Goal: Task Accomplishment & Management: Use online tool/utility

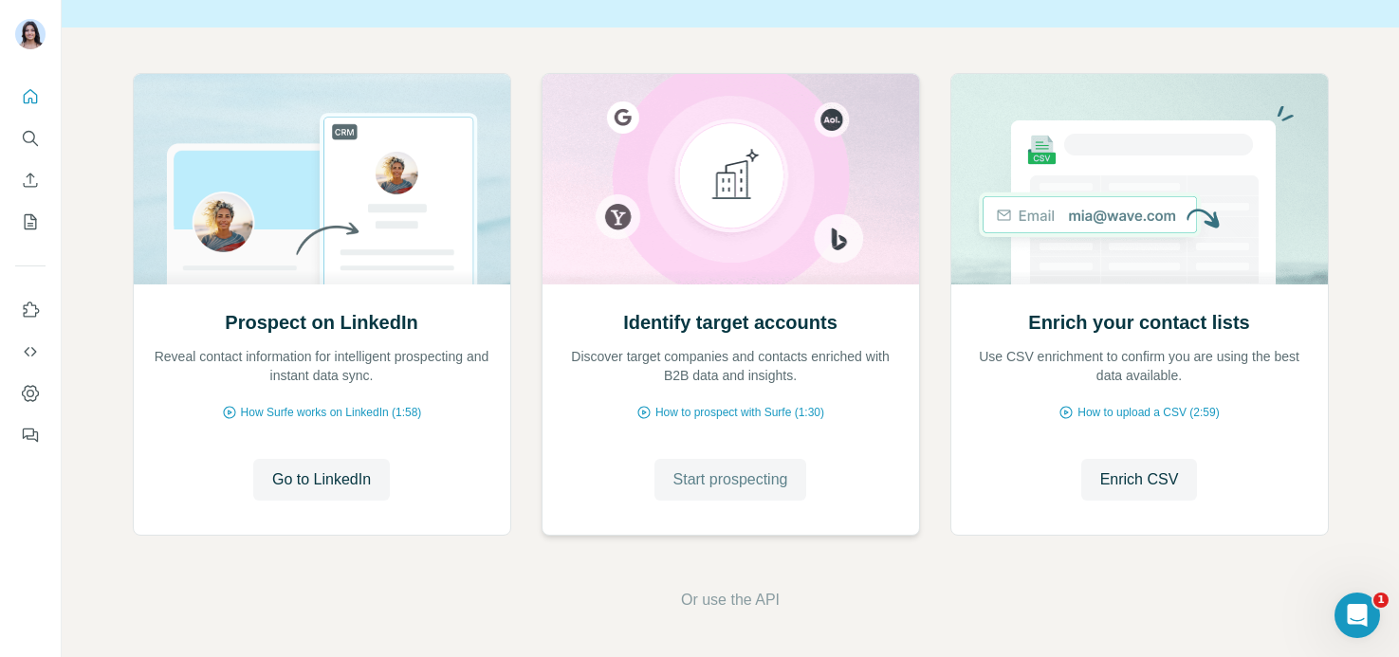
click at [676, 486] on span "Start prospecting" at bounding box center [730, 479] width 115 height 23
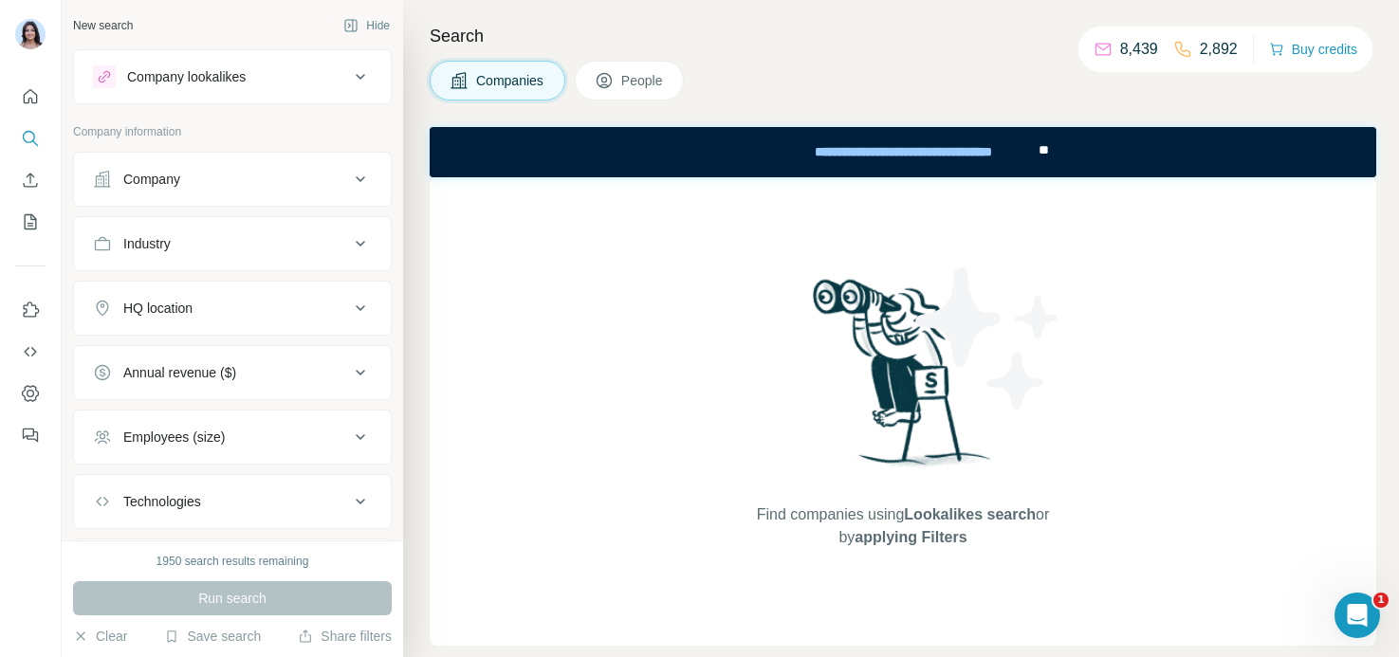
click at [190, 89] on button "Company lookalikes" at bounding box center [232, 77] width 317 height 46
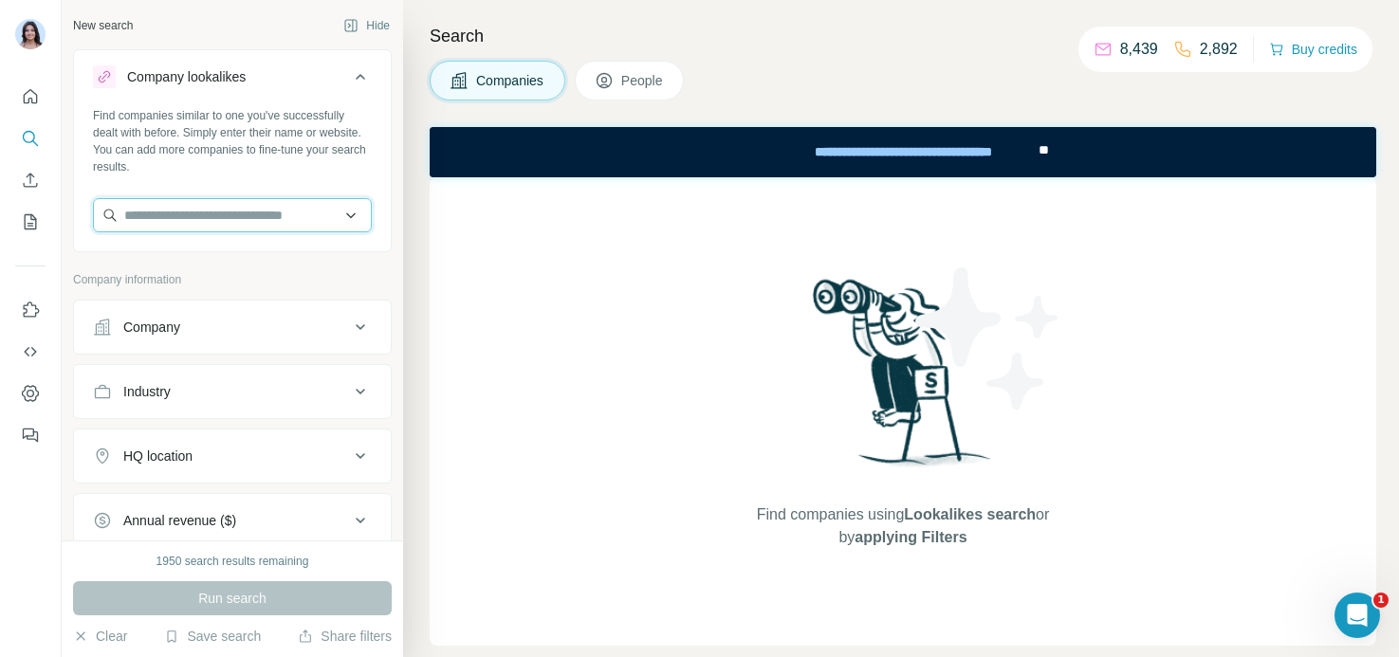
click at [203, 222] on input "text" at bounding box center [232, 215] width 279 height 34
click at [387, 269] on div "Company lookalikes Find companies similar to one you've successfully dealt with…" at bounding box center [232, 395] width 319 height 692
click at [219, 215] on input "text" at bounding box center [232, 215] width 279 height 34
type input "*"
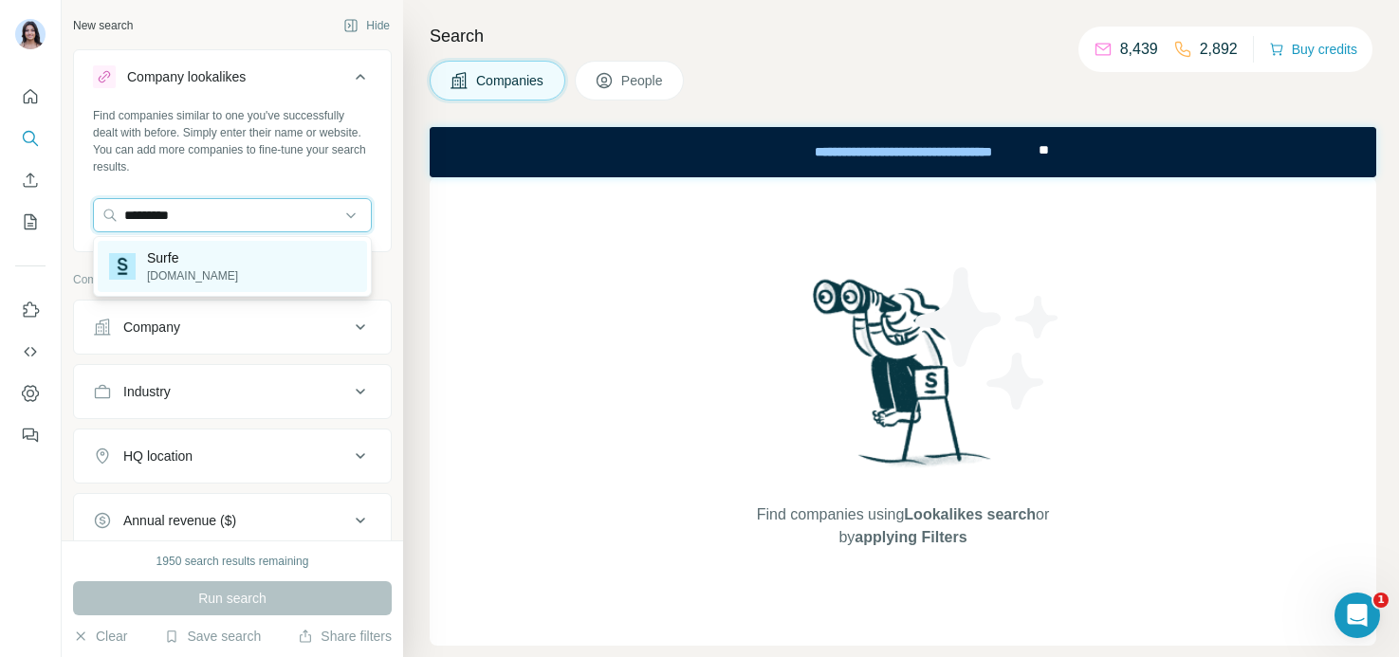
type input "*********"
click at [225, 265] on div "Surfe [DOMAIN_NAME]" at bounding box center [232, 266] width 269 height 51
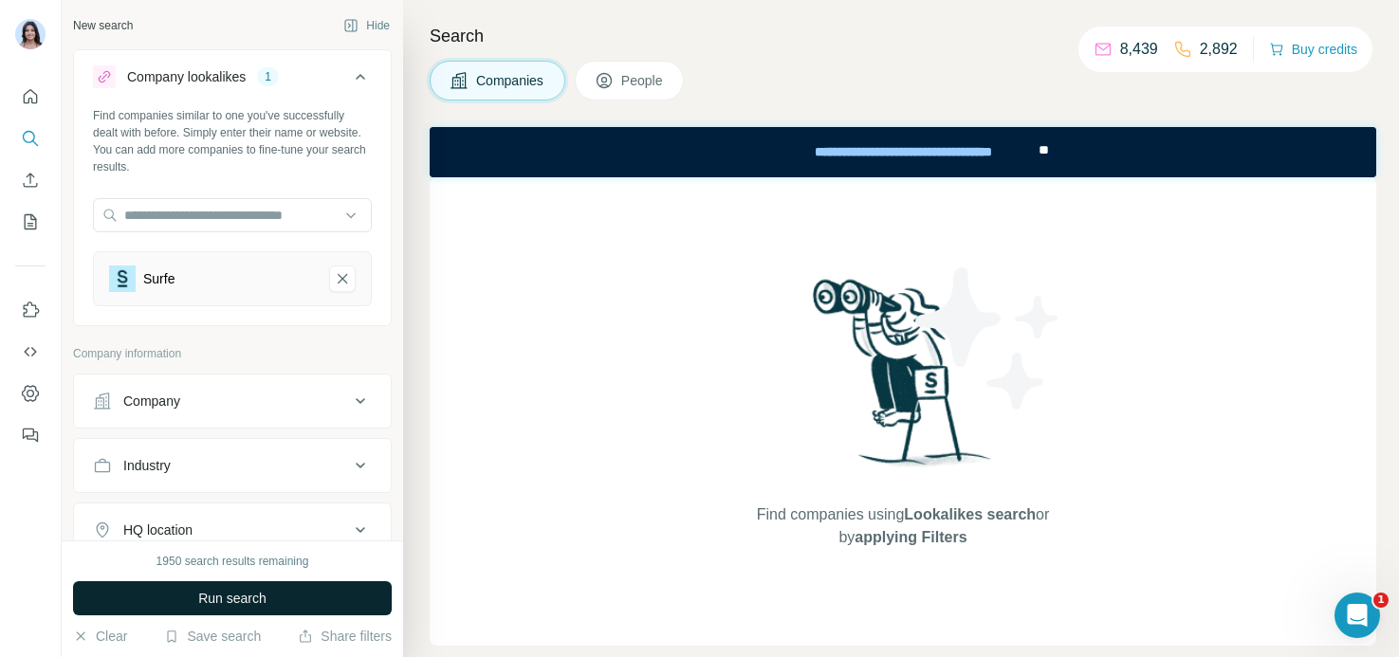
click at [233, 595] on span "Run search" at bounding box center [232, 598] width 68 height 19
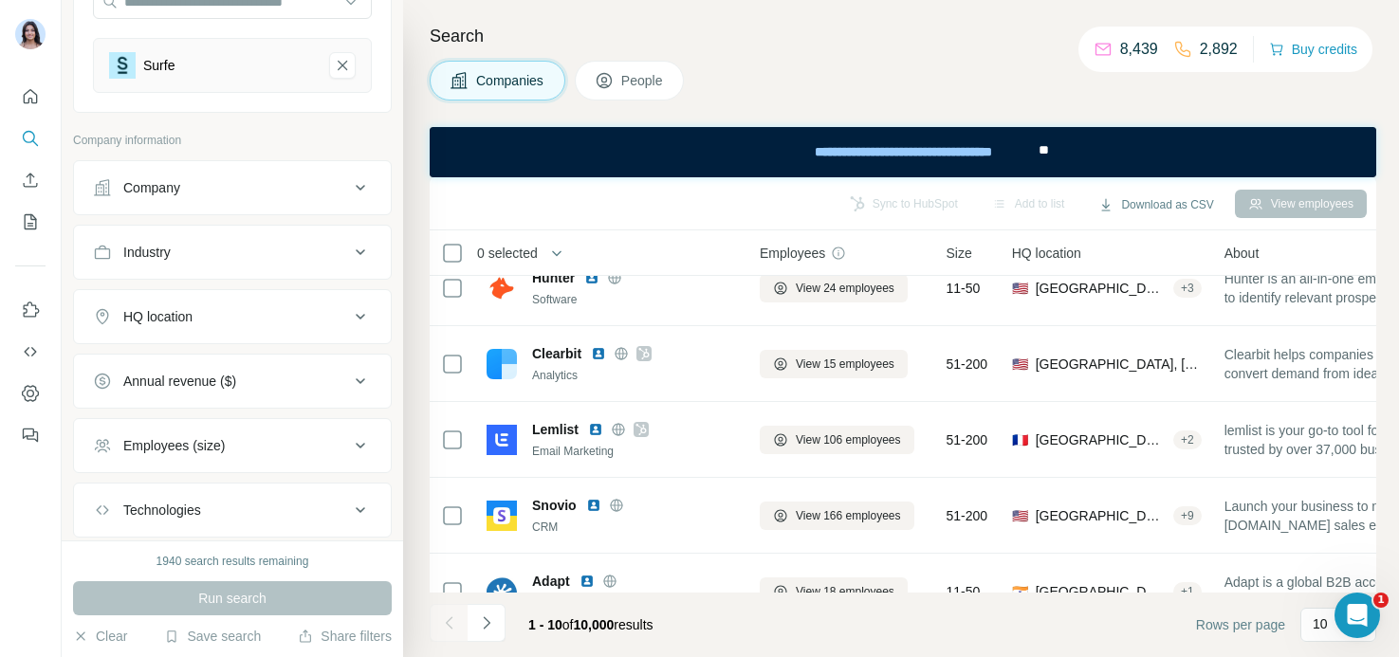
scroll to position [230, 0]
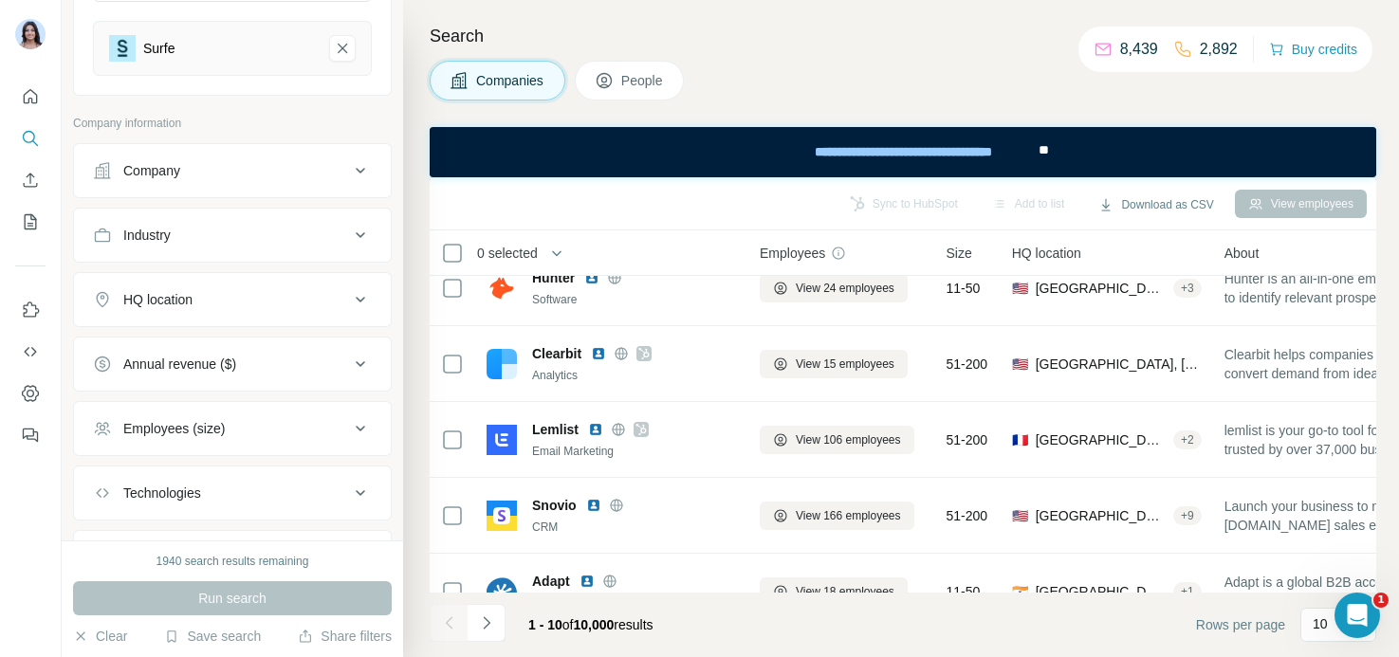
click at [633, 89] on span "People" at bounding box center [643, 80] width 44 height 19
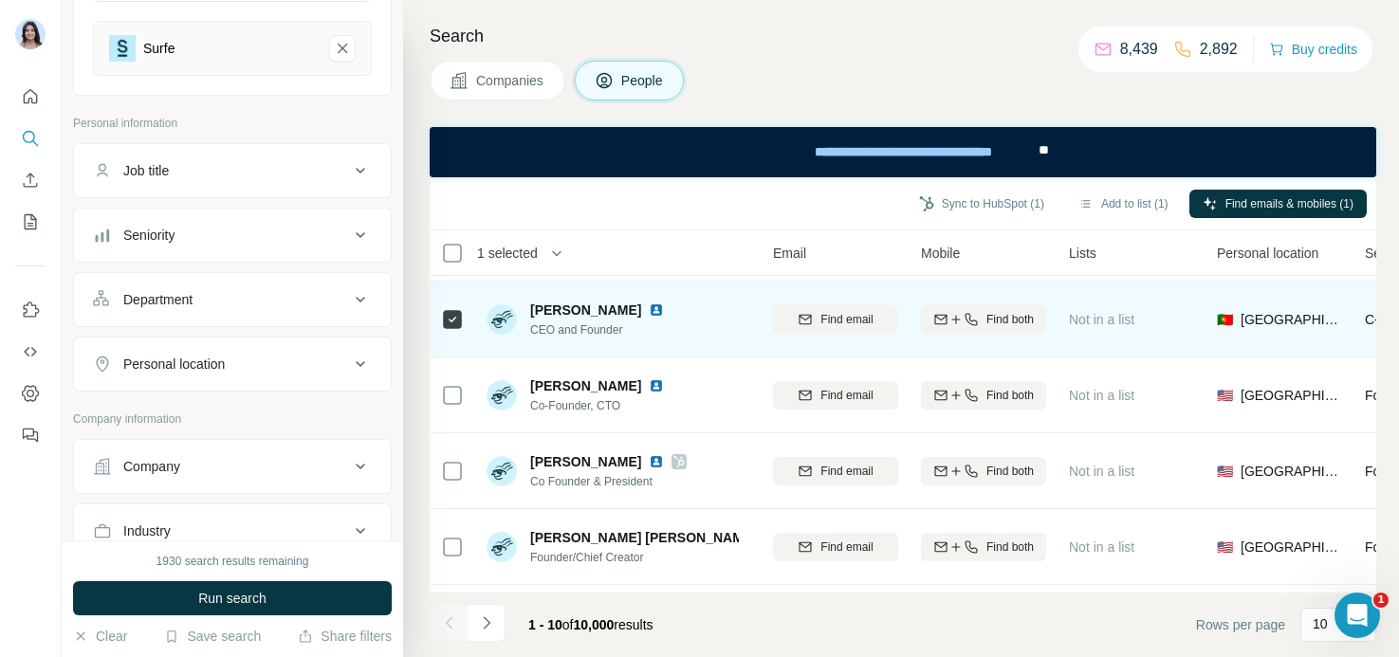
scroll to position [142, 199]
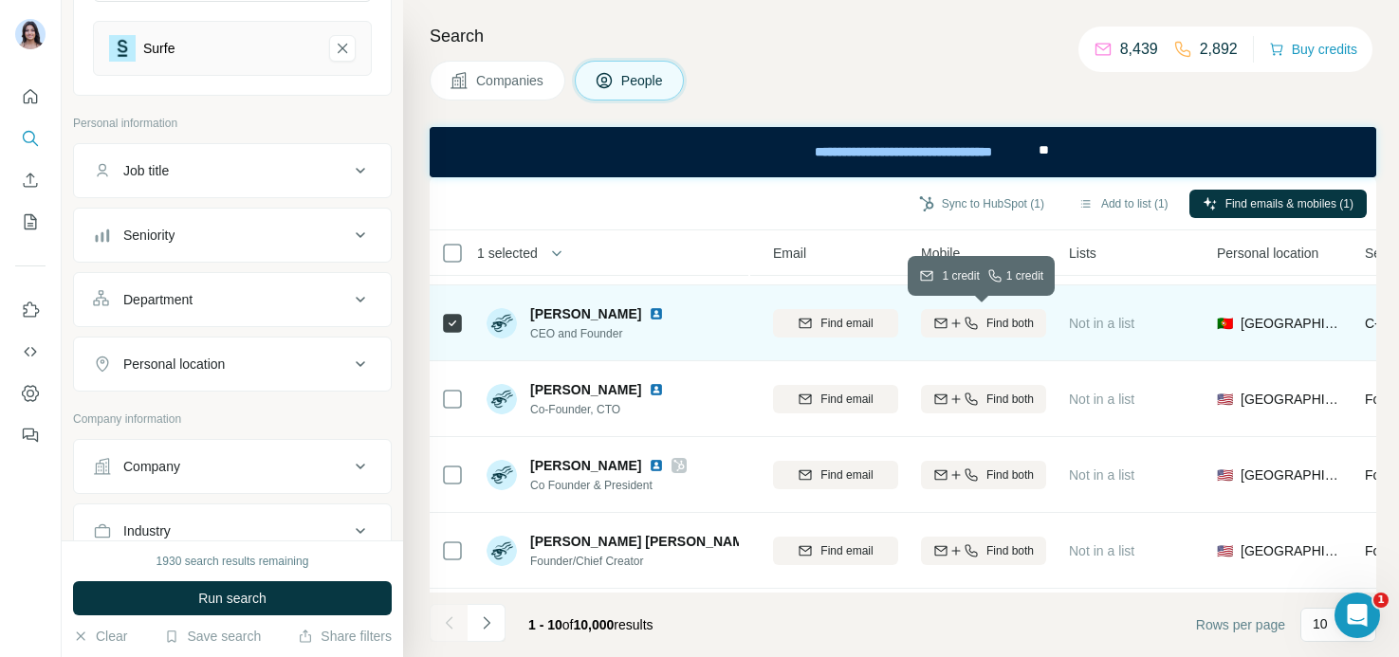
click at [948, 323] on icon "button" at bounding box center [955, 323] width 15 height 15
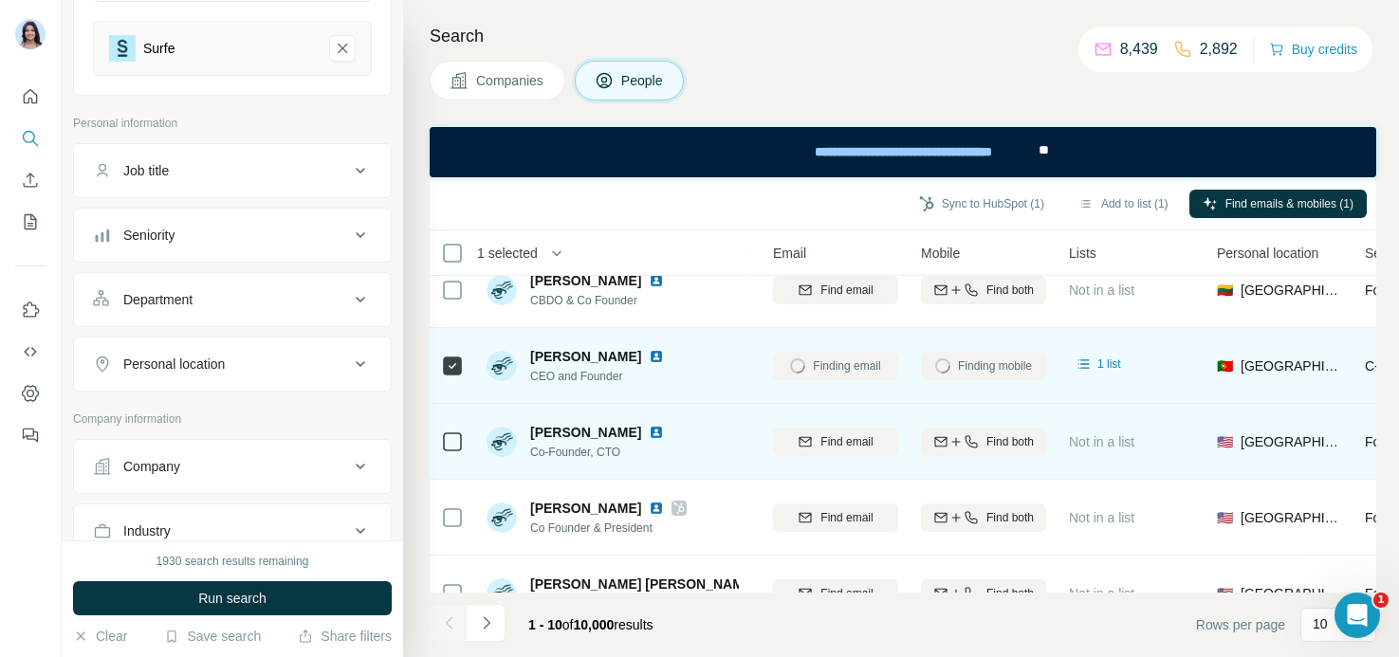
scroll to position [83, 199]
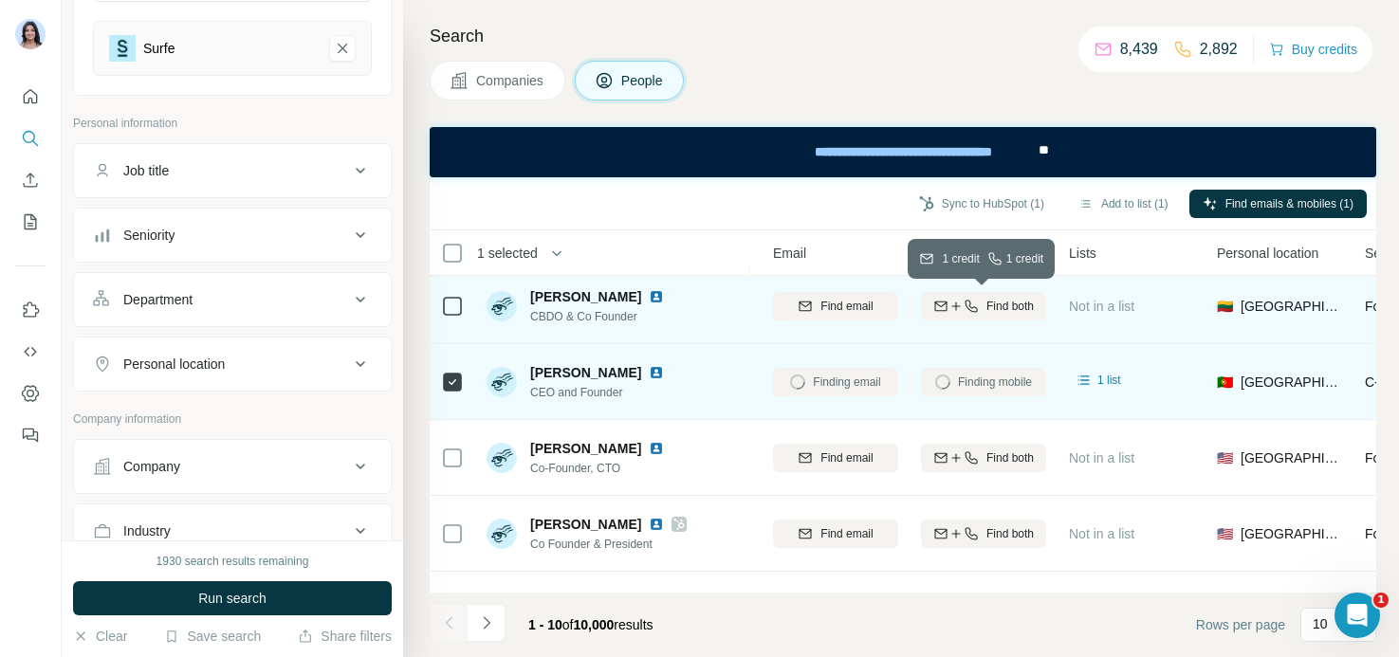
click at [944, 302] on icon "button" at bounding box center [940, 305] width 12 height 6
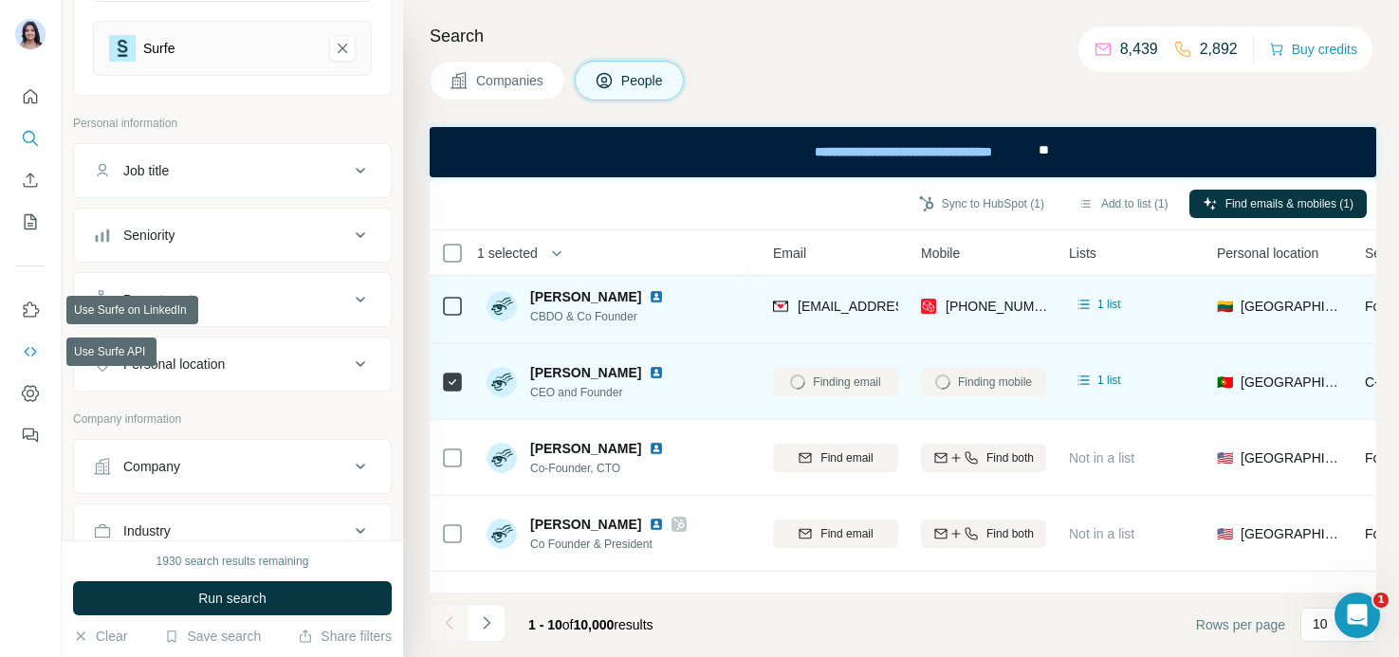
click at [40, 345] on button "Use Surfe API" at bounding box center [30, 352] width 30 height 34
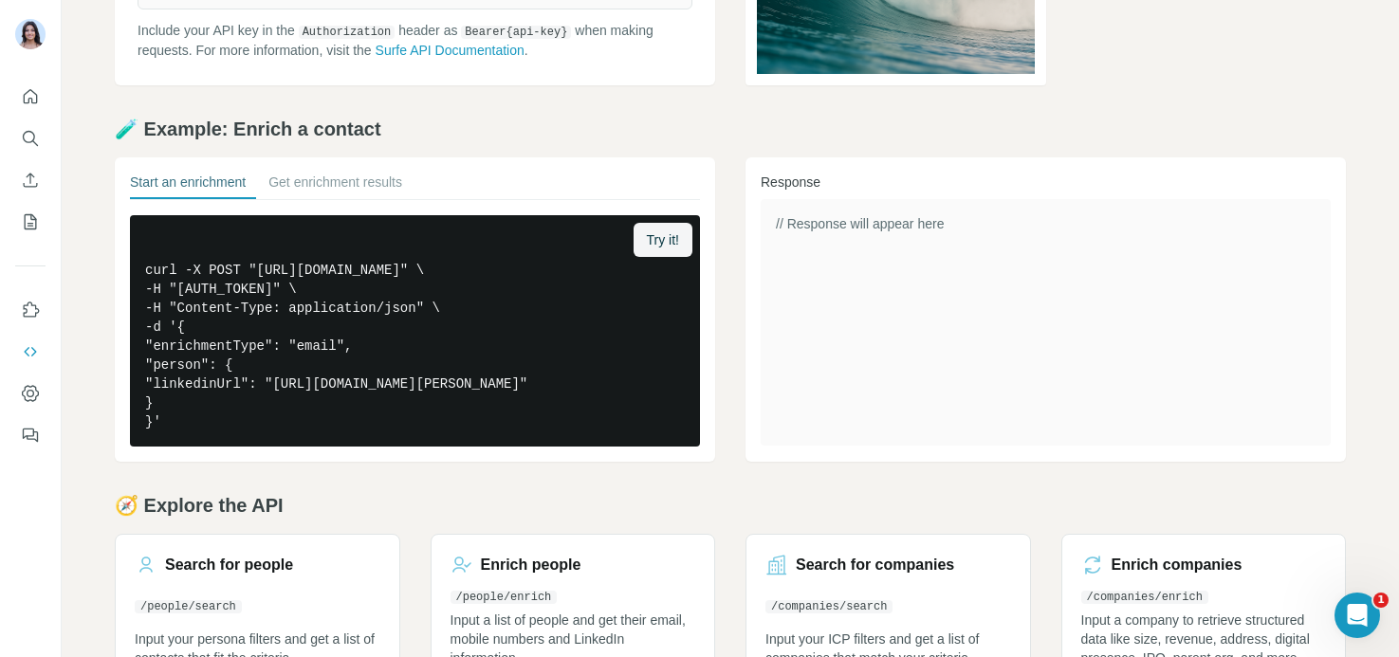
scroll to position [338, 0]
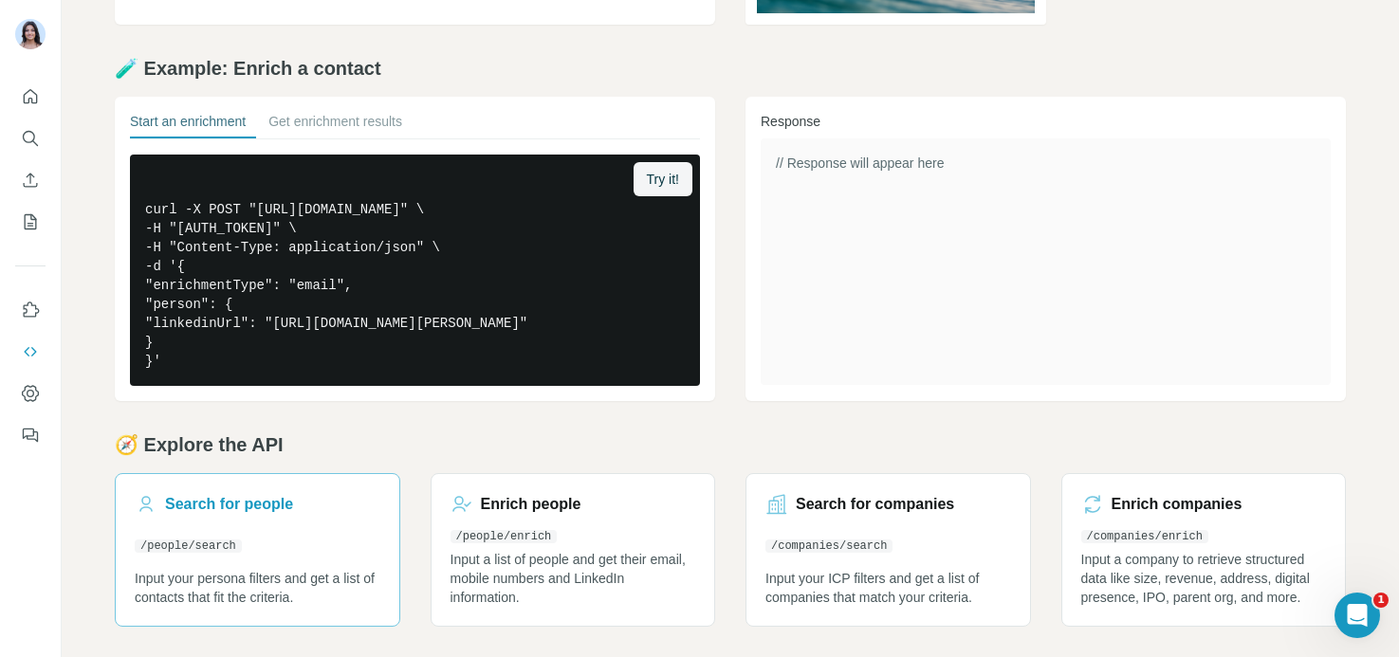
click at [376, 544] on link "Search for people /people/search Input your persona filters and get a list of c…" at bounding box center [257, 550] width 285 height 154
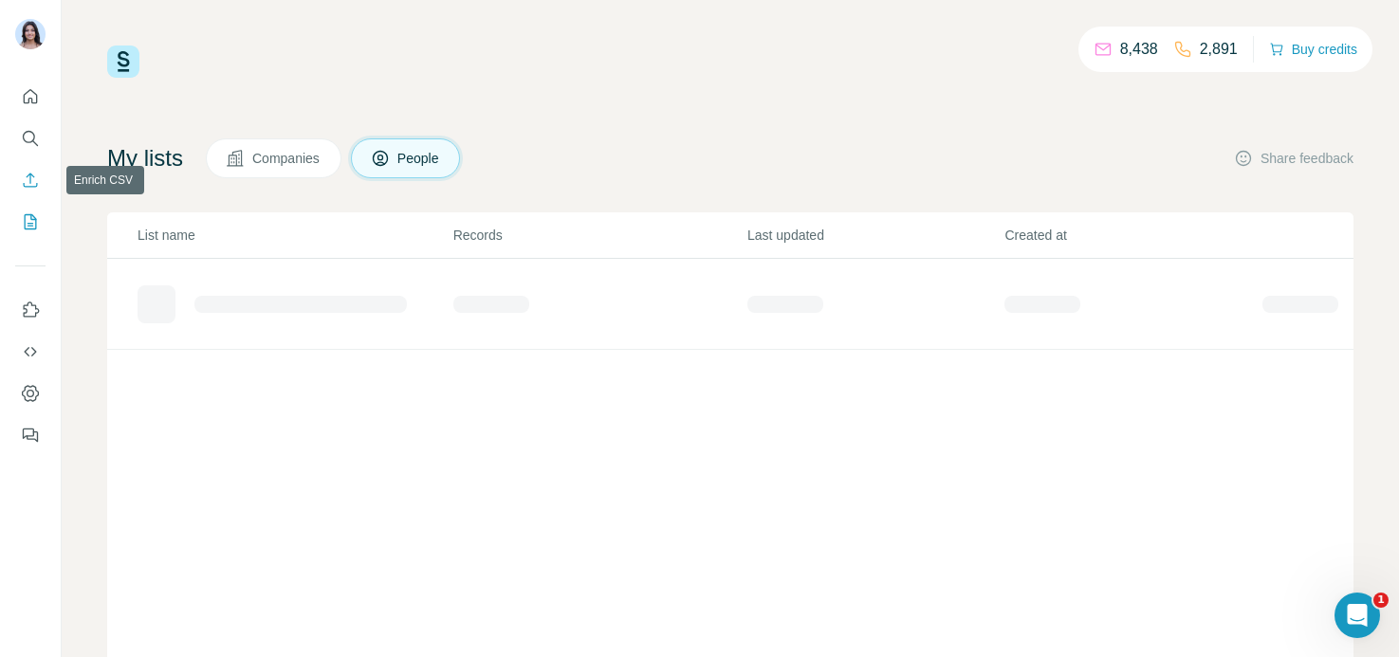
click at [28, 186] on icon "Enrich CSV" at bounding box center [30, 180] width 19 height 19
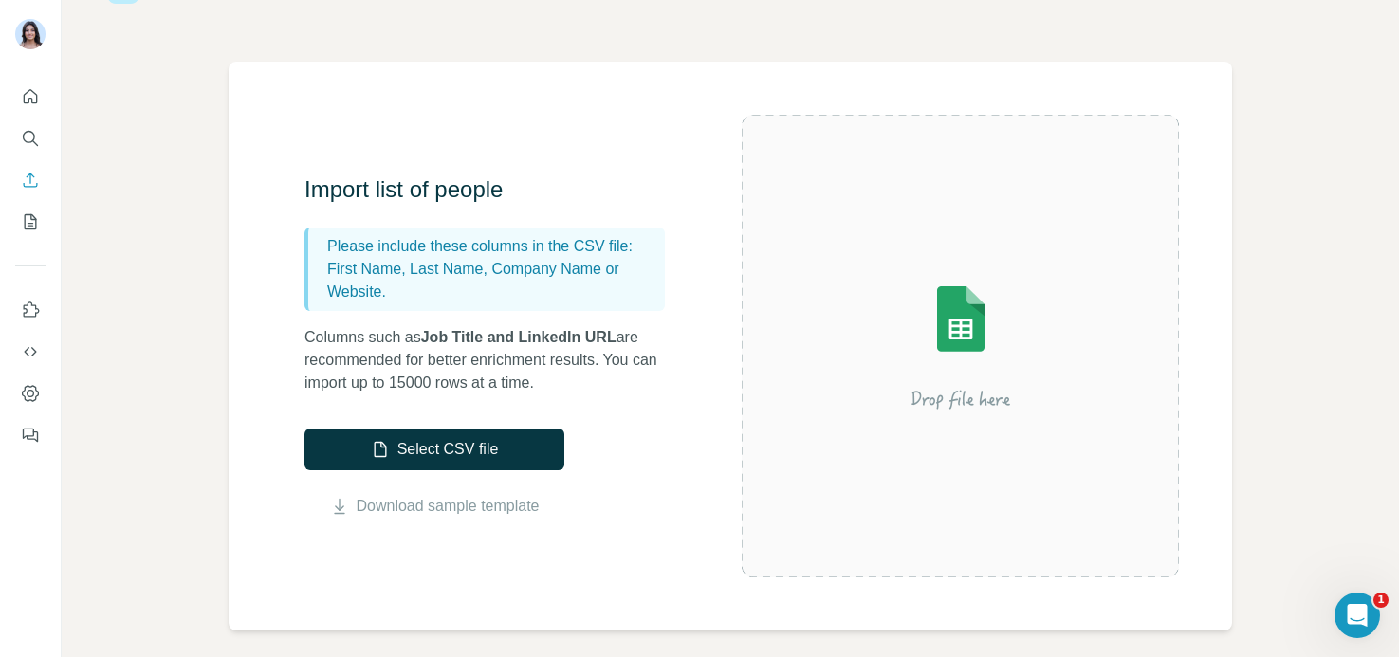
scroll to position [104, 0]
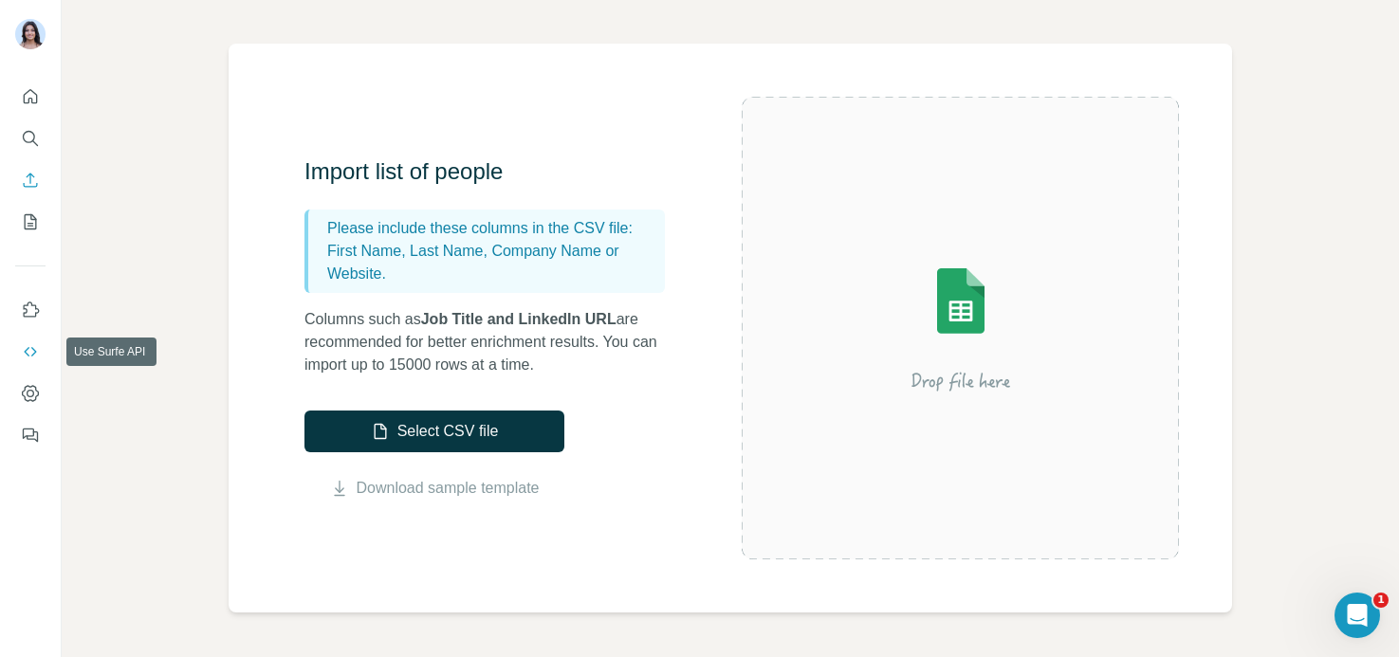
click at [19, 355] on button "Use Surfe API" at bounding box center [30, 352] width 30 height 34
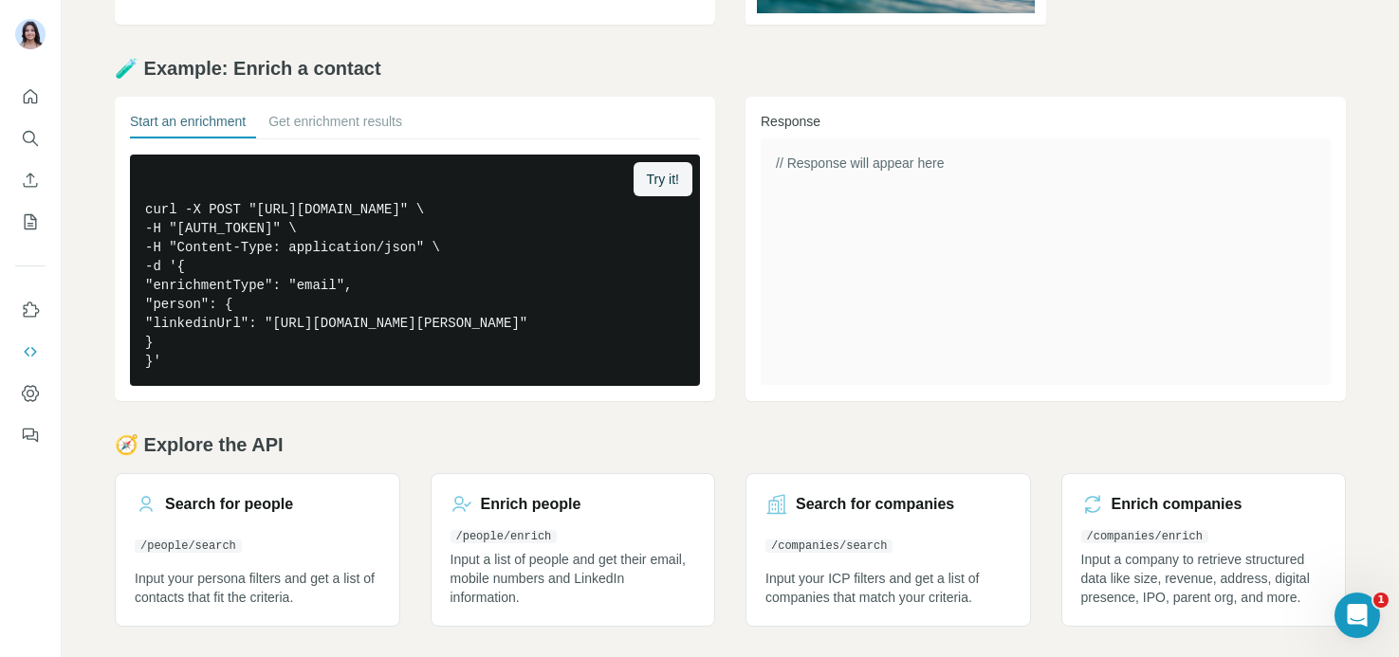
scroll to position [338, 0]
click at [377, 439] on h2 "🧭 Explore the API" at bounding box center [730, 444] width 1231 height 27
click at [871, 217] on div "// Response will appear here" at bounding box center [1046, 261] width 570 height 247
click at [681, 438] on h2 "🧭 Explore the API" at bounding box center [730, 444] width 1231 height 27
drag, startPoint x: 26, startPoint y: 182, endPoint x: 107, endPoint y: 233, distance: 96.3
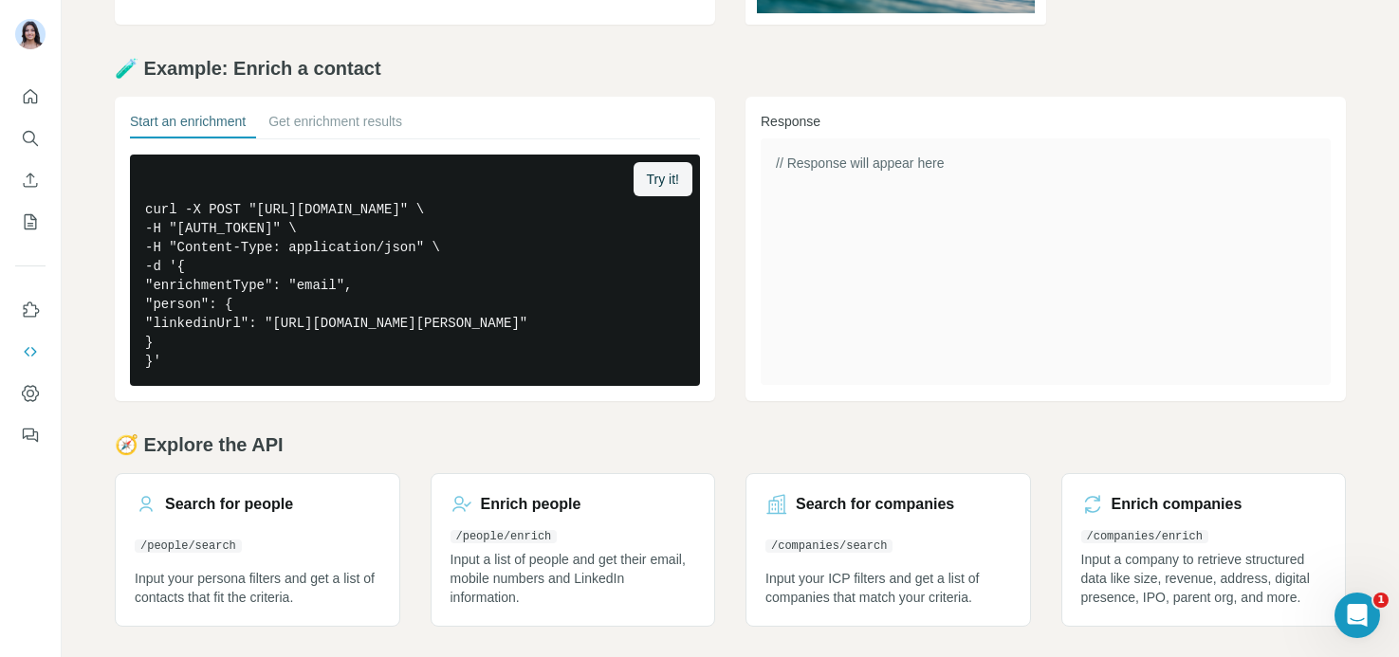
click at [107, 233] on div "Surfe API API Key Your API key is essential for authenticating requests to the …" at bounding box center [699, 328] width 1399 height 657
click at [94, 237] on div "API Key Your API key is essential for authenticating requests to the Surfe API.…" at bounding box center [730, 207] width 1337 height 900
click at [28, 183] on icon "Enrich CSV" at bounding box center [30, 180] width 19 height 19
click at [27, 177] on icon "Enrich CSV" at bounding box center [30, 180] width 19 height 19
click at [27, 177] on icon "Enrich CSV" at bounding box center [31, 180] width 14 height 14
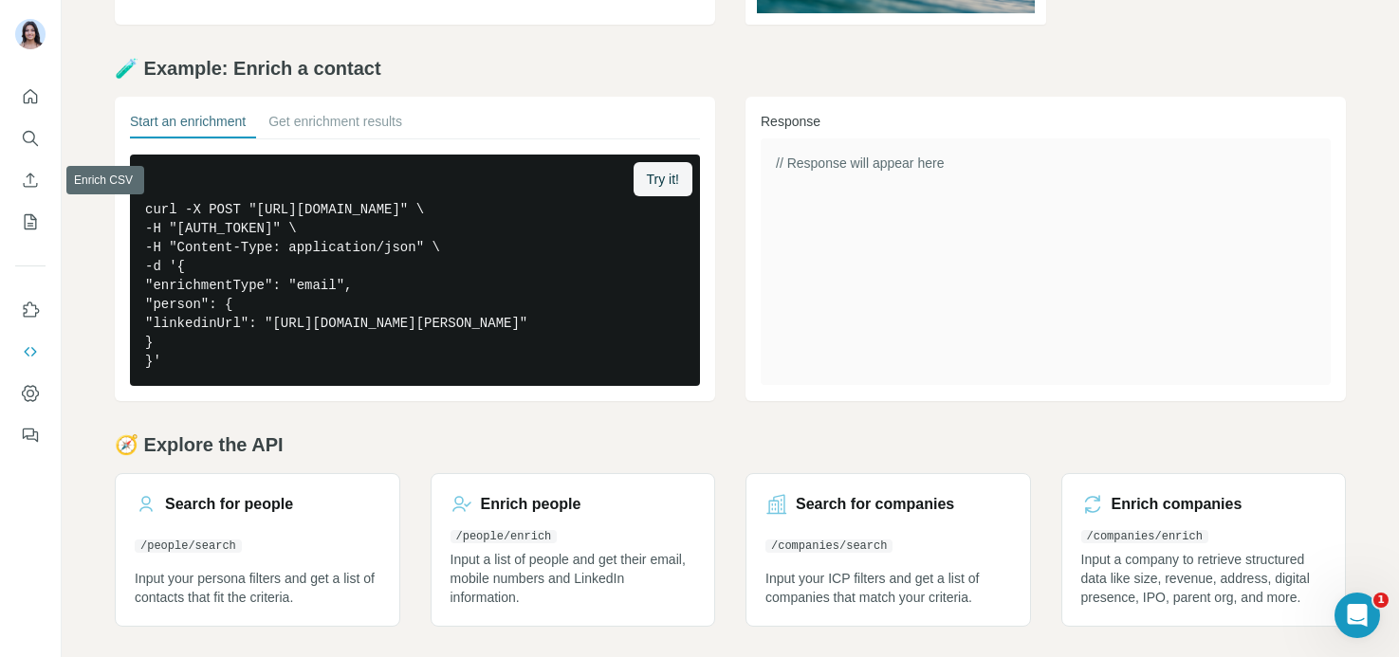
click at [32, 206] on button "My lists" at bounding box center [30, 222] width 30 height 34
click at [32, 228] on icon "My lists" at bounding box center [31, 221] width 12 height 15
click at [331, 97] on div "Start an enrichment Get enrichment results Try it! curl -X POST "https://api.su…" at bounding box center [415, 249] width 600 height 304
